Goal: Find specific page/section

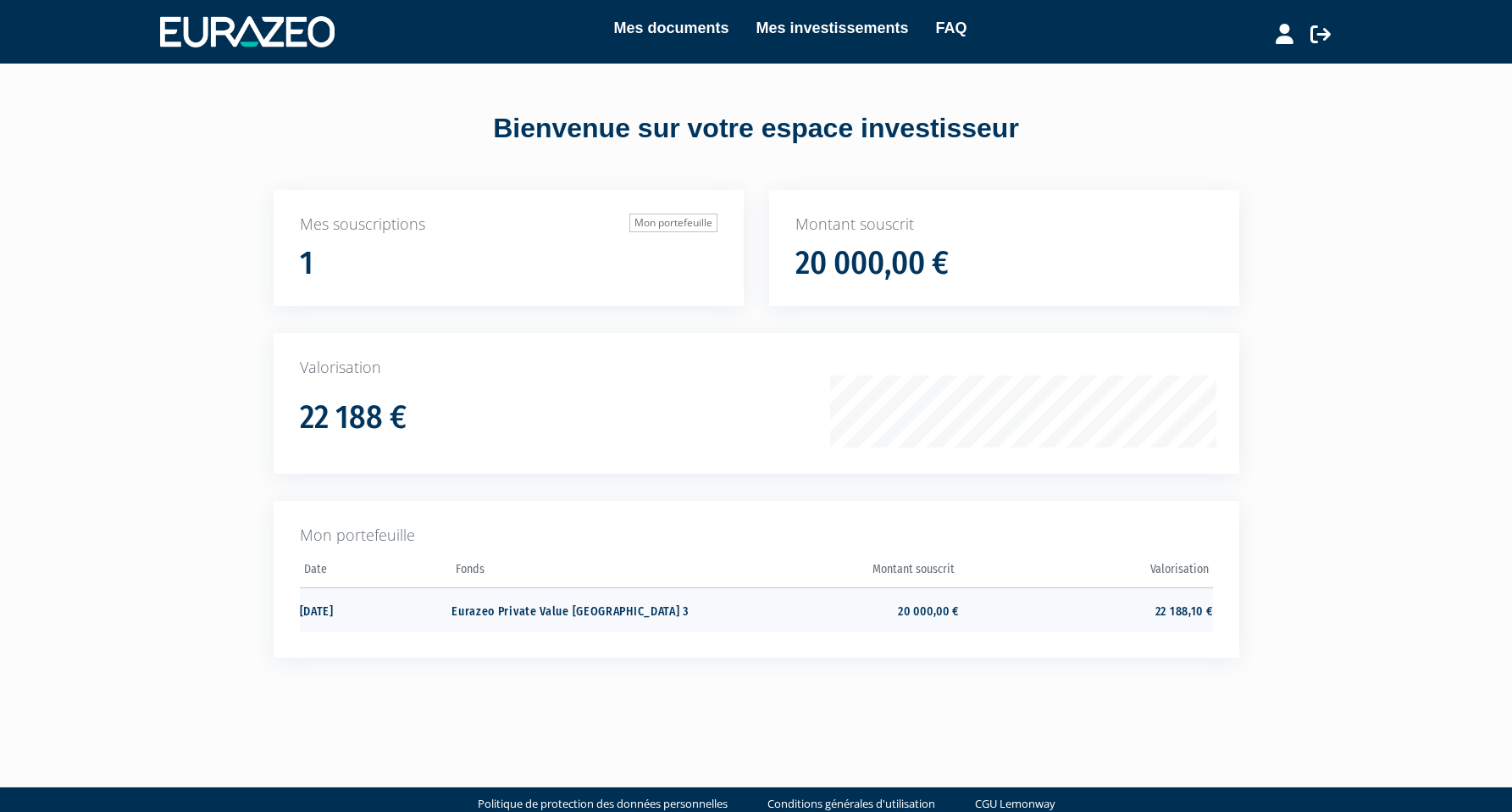
click at [940, 608] on td "20 000,00 €" at bounding box center [832, 610] width 253 height 45
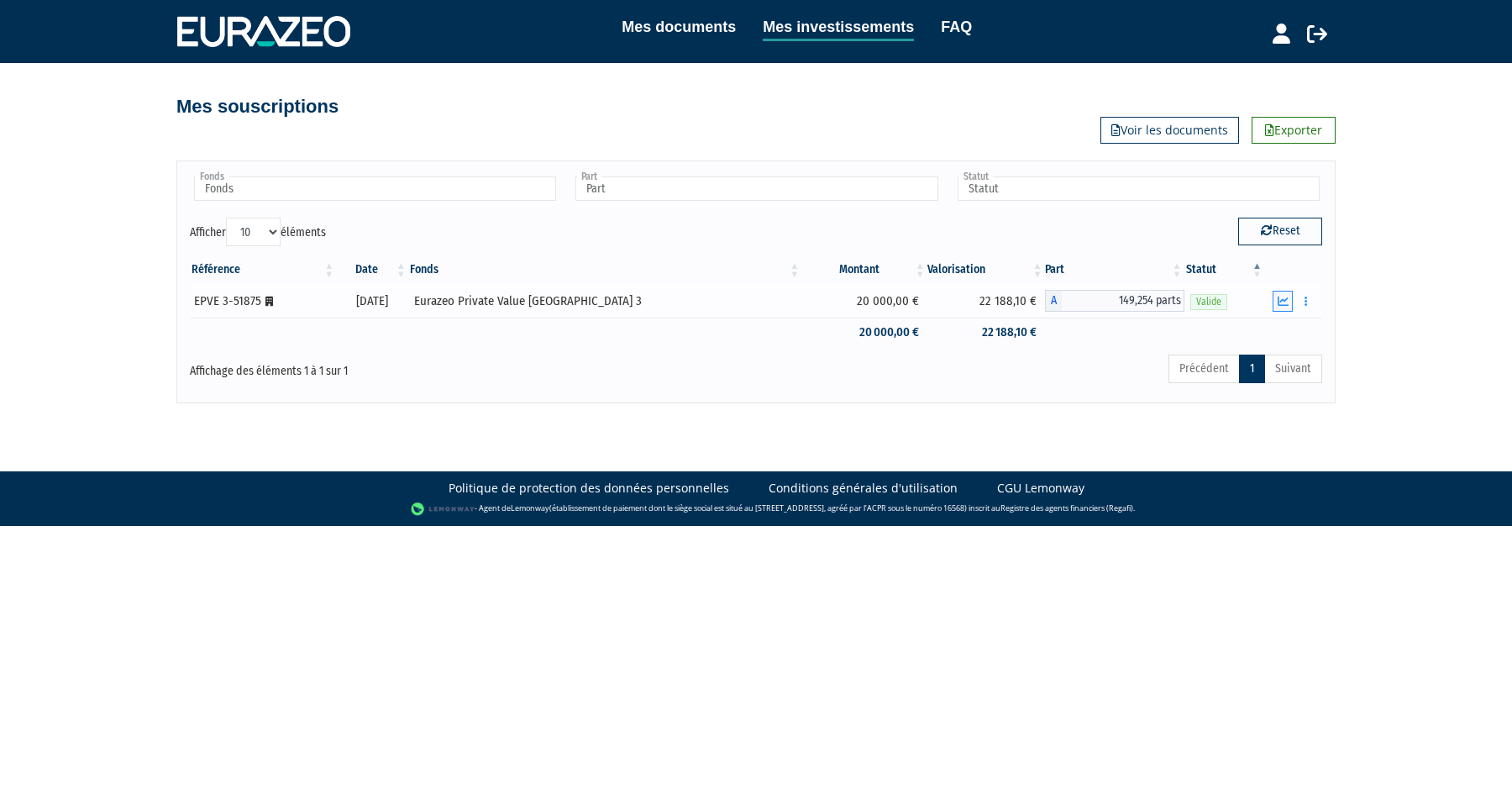
click at [1290, 303] on button "button" at bounding box center [1283, 301] width 20 height 21
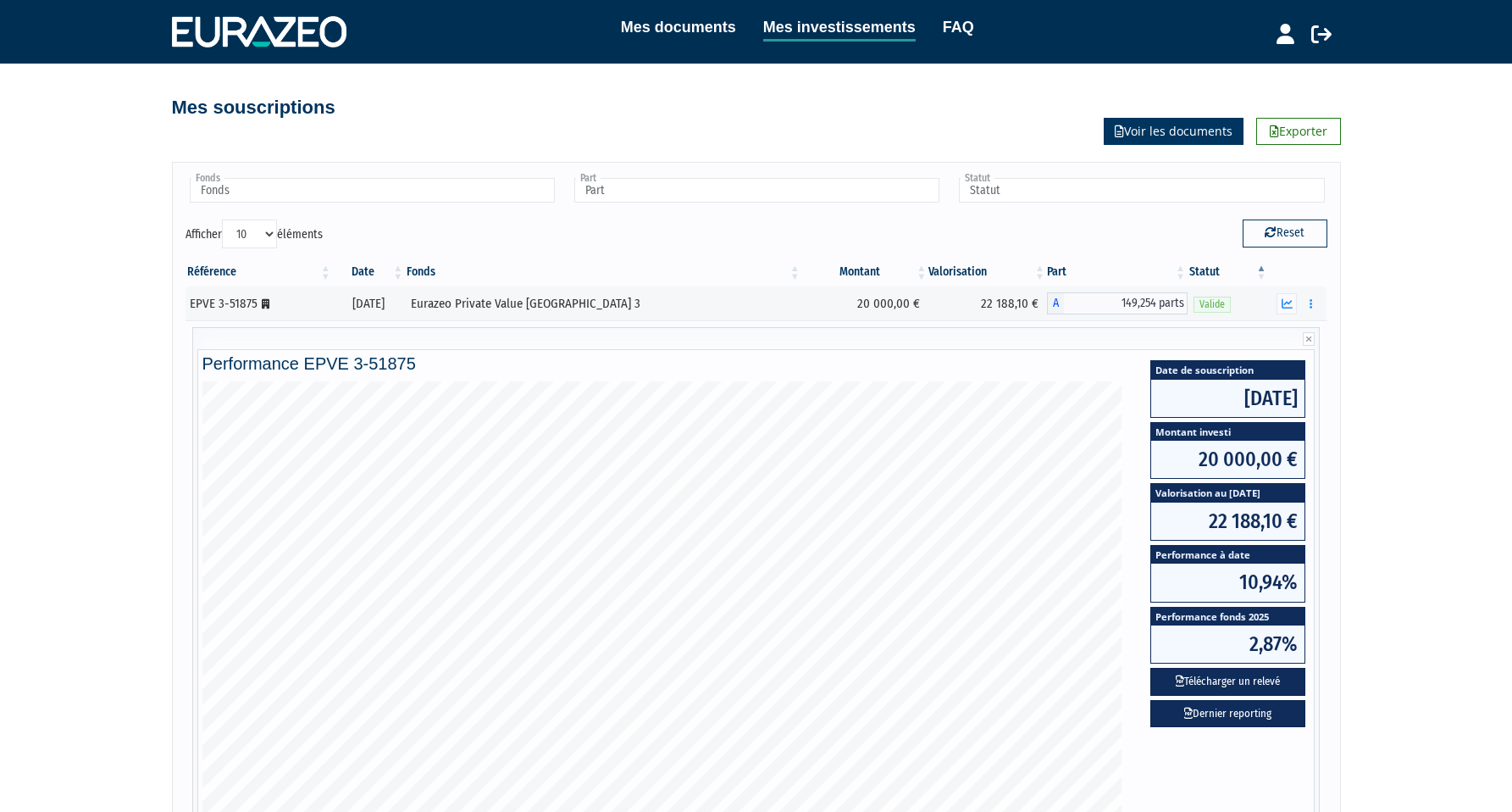
click at [1211, 132] on link "Voir les documents" at bounding box center [1173, 132] width 139 height 27
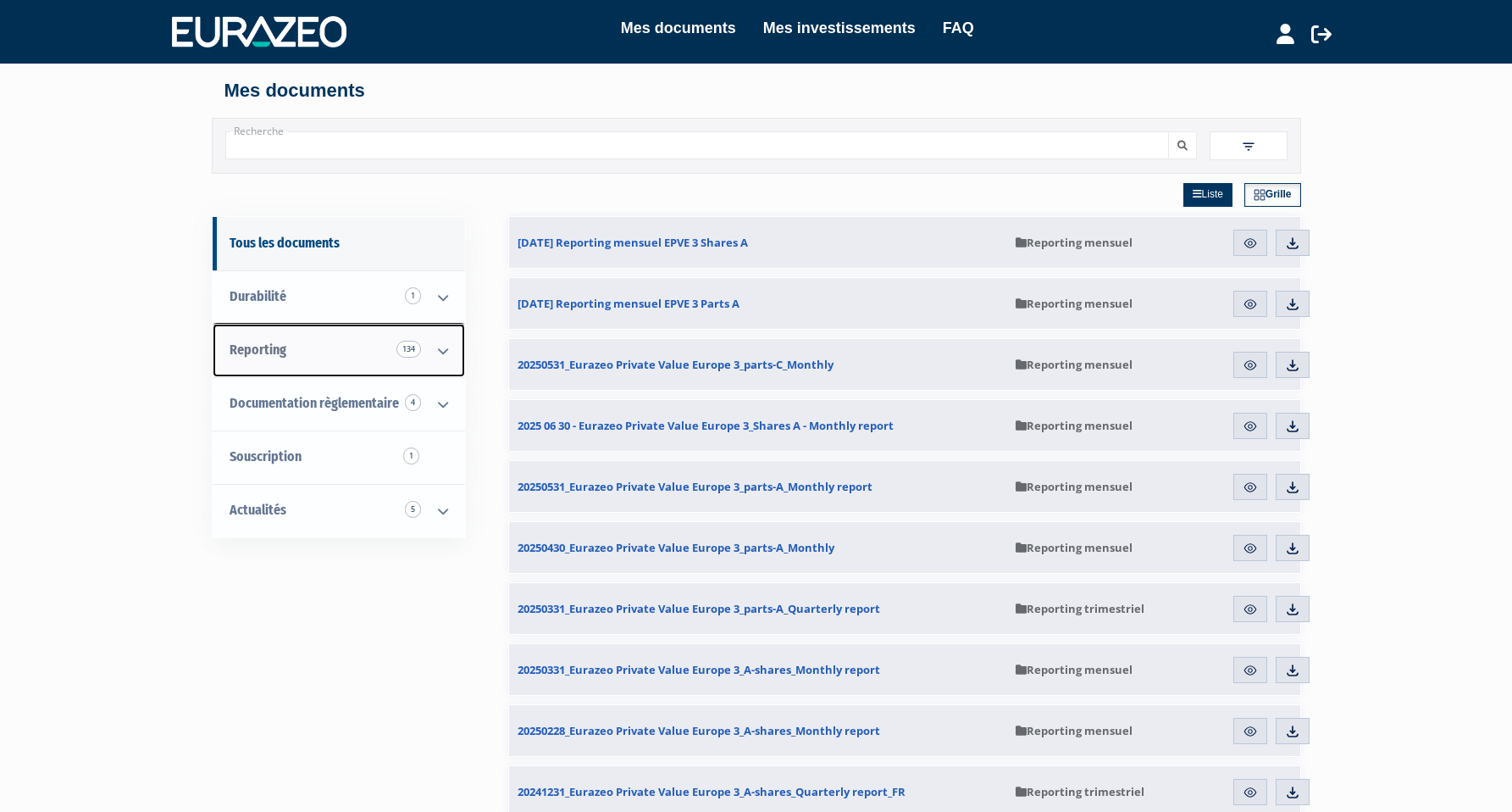
click at [446, 351] on icon at bounding box center [443, 350] width 44 height 52
